Goal: Information Seeking & Learning: Learn about a topic

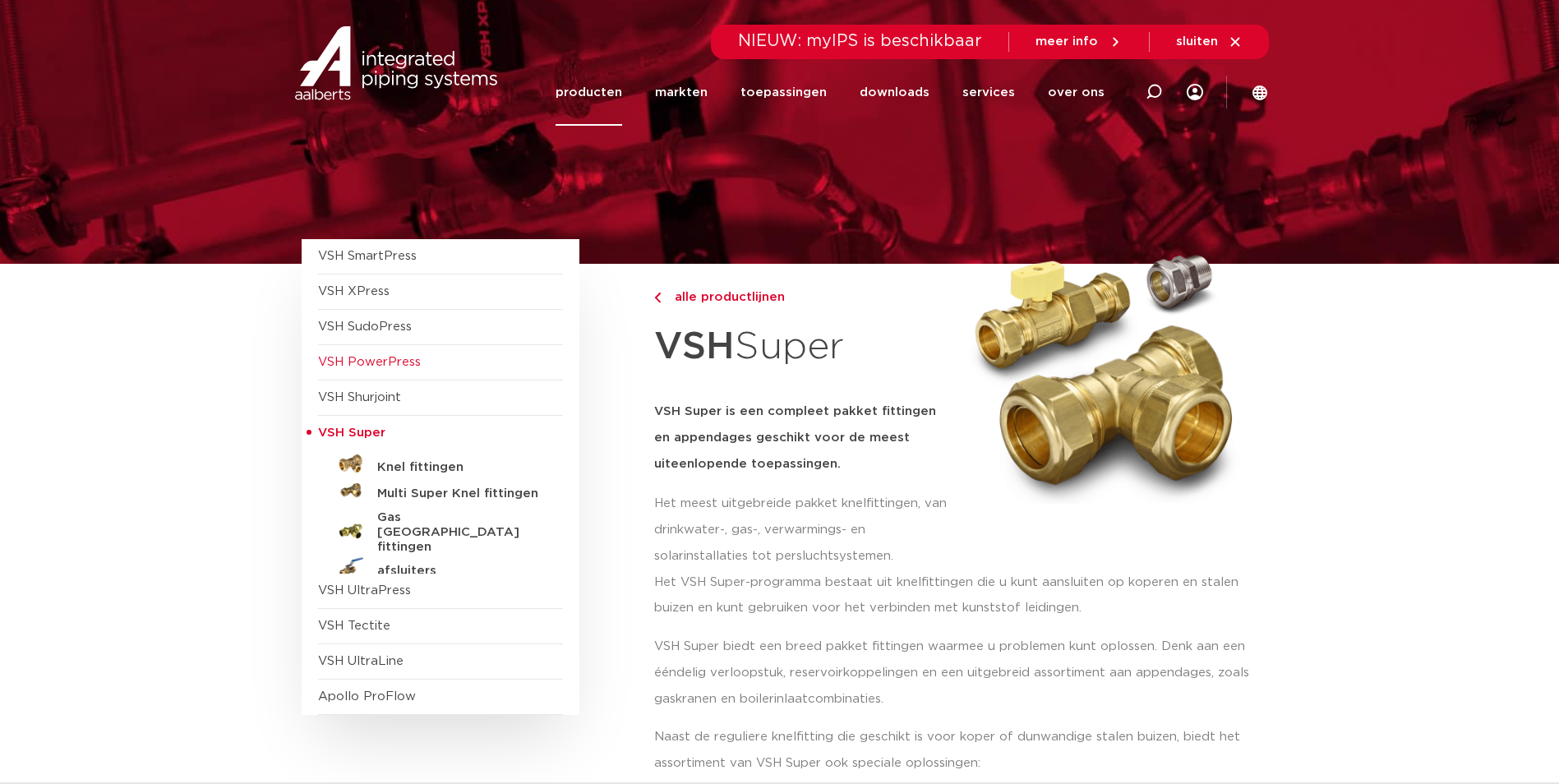
click at [387, 363] on span "VSH PowerPress" at bounding box center [369, 361] width 103 height 12
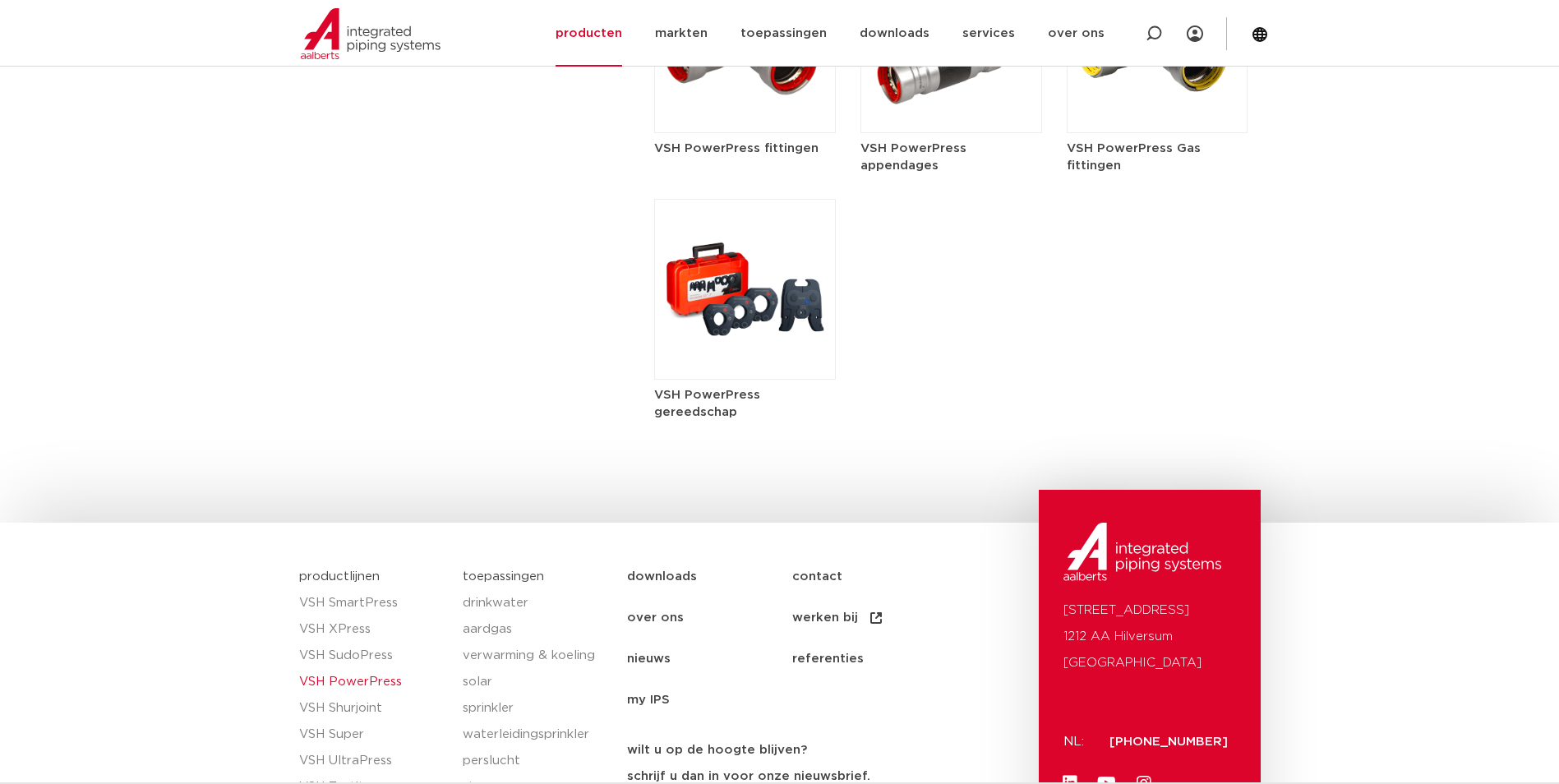
scroll to position [2218, 0]
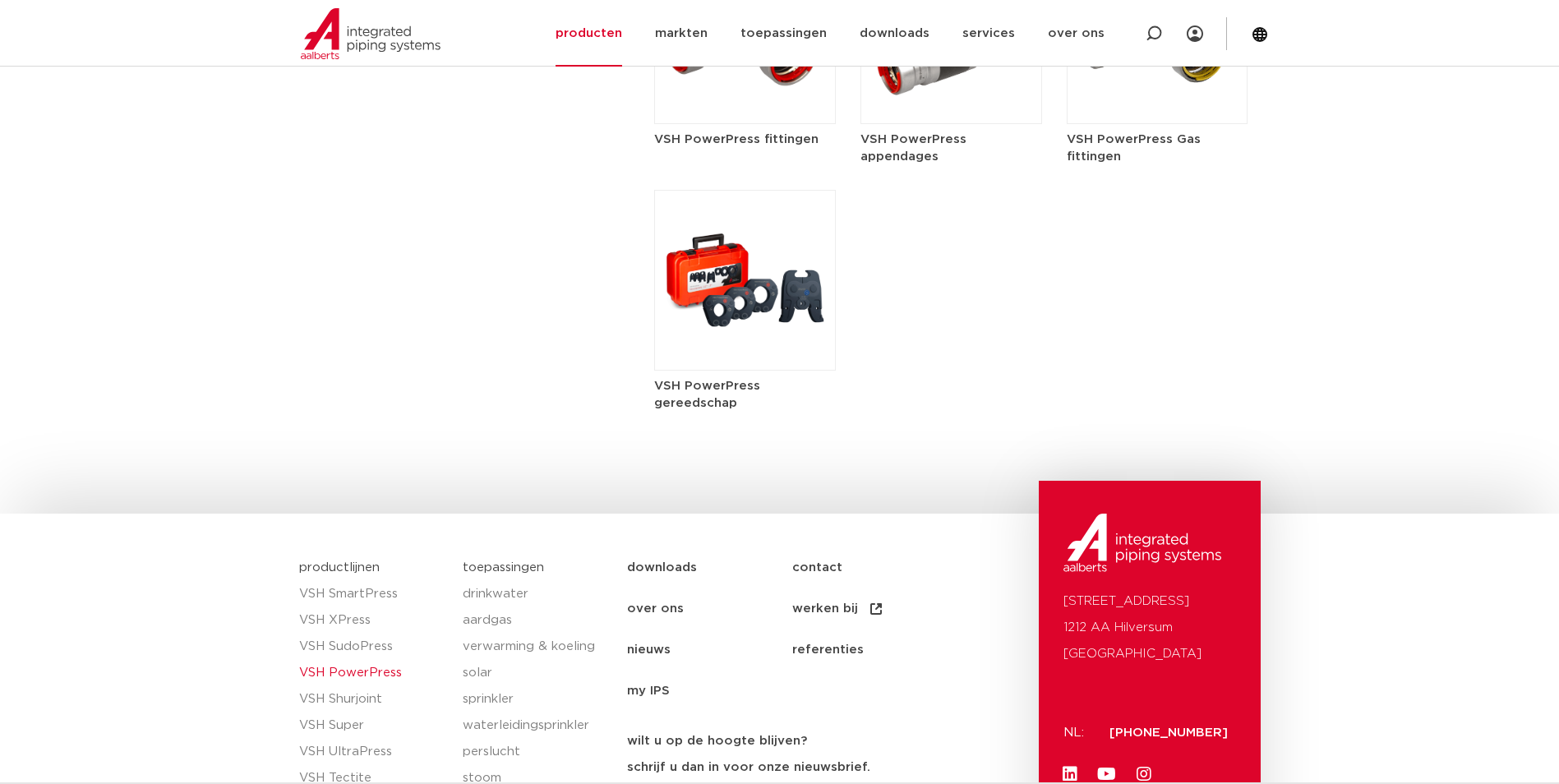
click at [721, 400] on h5 "VSH PowerPress gereedschap" at bounding box center [744, 394] width 181 height 35
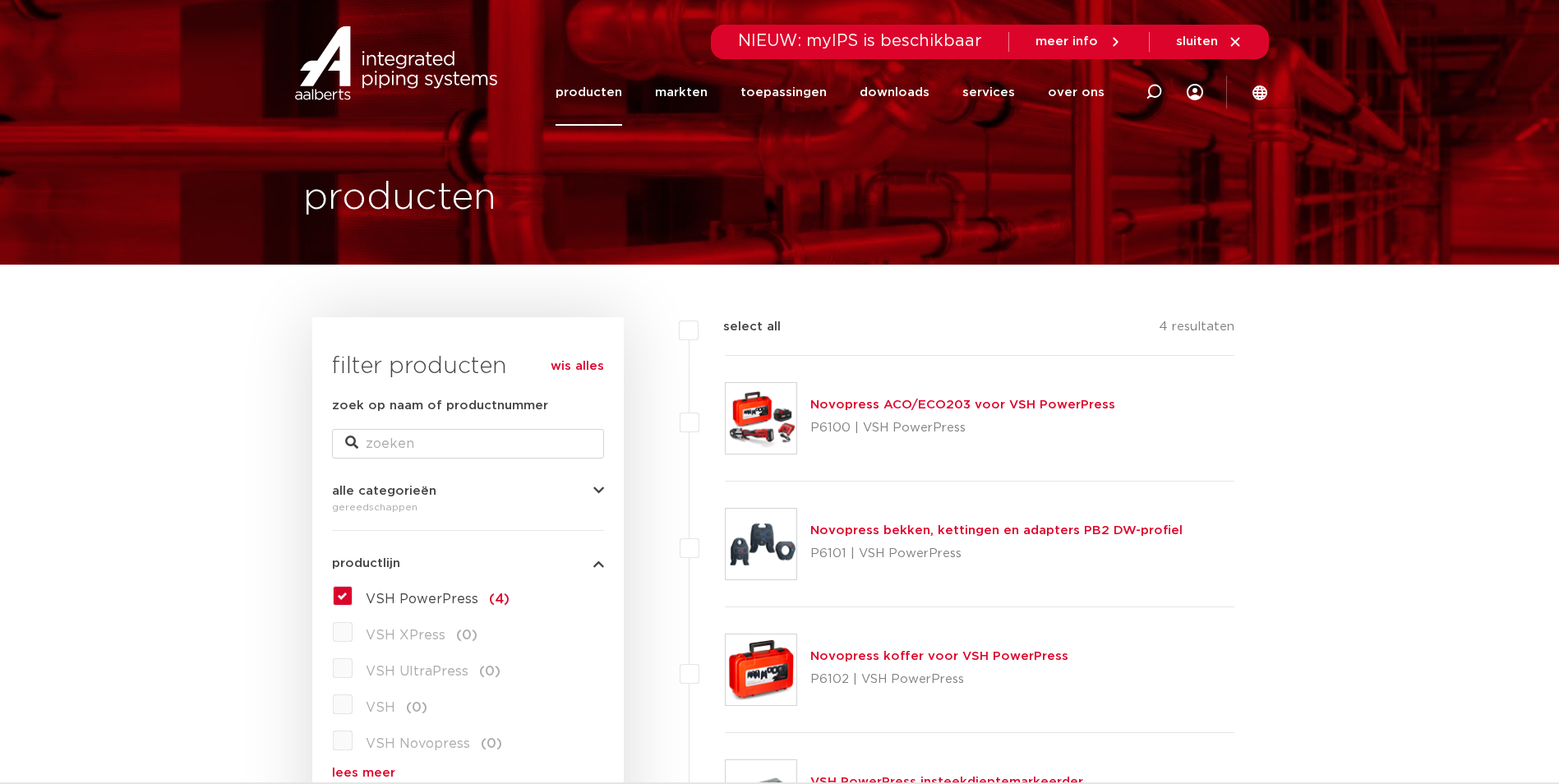
click at [756, 534] on img at bounding box center [761, 544] width 71 height 71
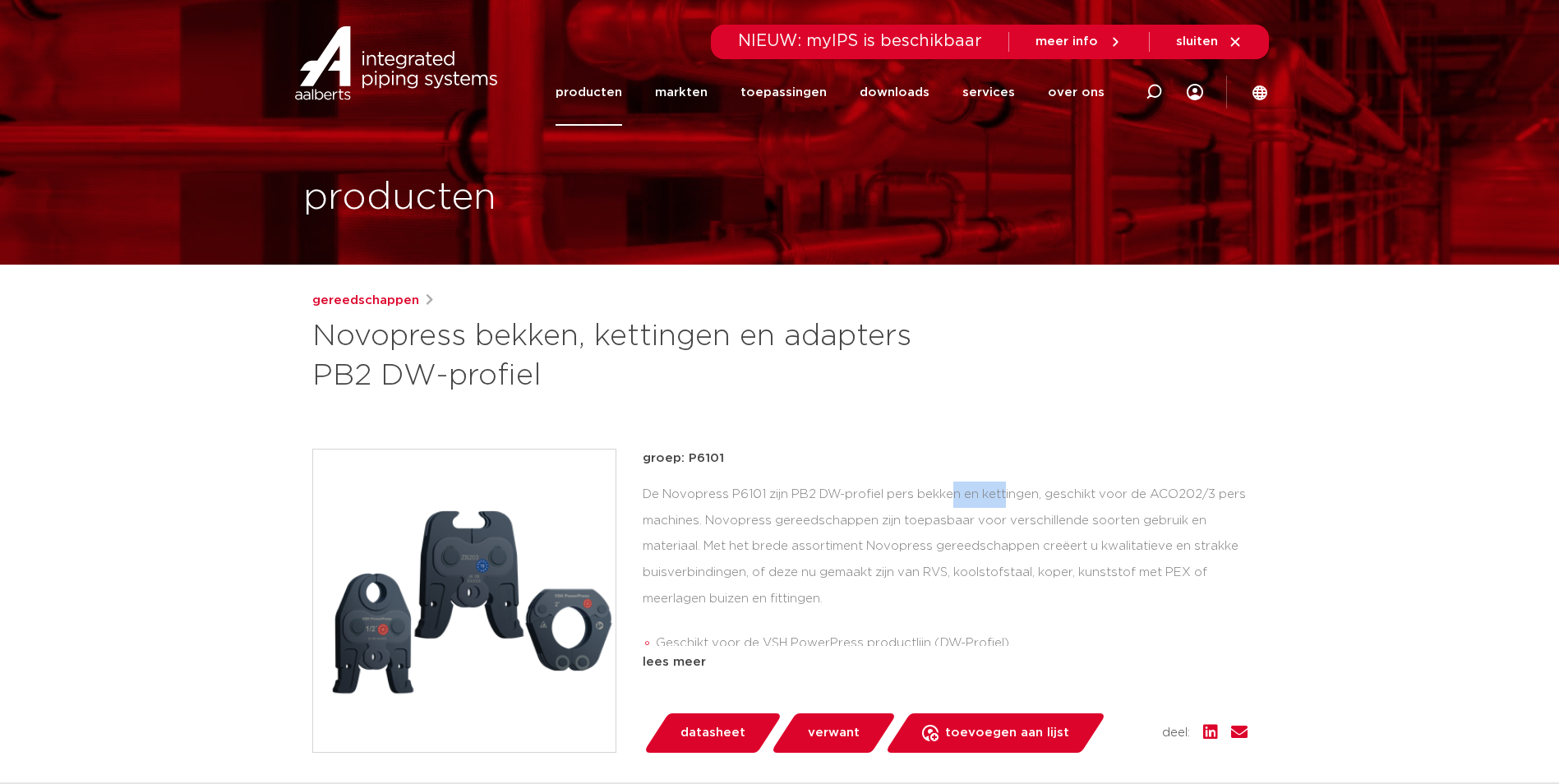
drag, startPoint x: 820, startPoint y: 496, endPoint x: 883, endPoint y: 496, distance: 63.0
click at [883, 496] on div "De Novopress P6101 zijn PB2 DW-profiel pers bekken en kettingen, geschikt voor …" at bounding box center [944, 563] width 605 height 164
drag, startPoint x: 883, startPoint y: 496, endPoint x: 854, endPoint y: 403, distance: 97.4
click at [854, 403] on div "gereedschappen Novopress bekken, kettingen en adapters PB2 DW-profiel groep: P6…" at bounding box center [780, 679] width 962 height 777
